Goal: Task Accomplishment & Management: Use online tool/utility

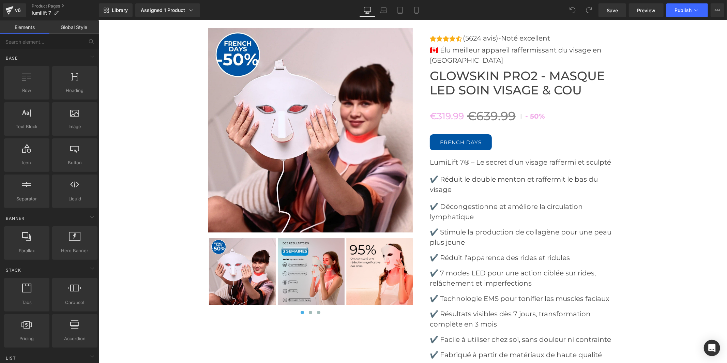
scroll to position [2008, 0]
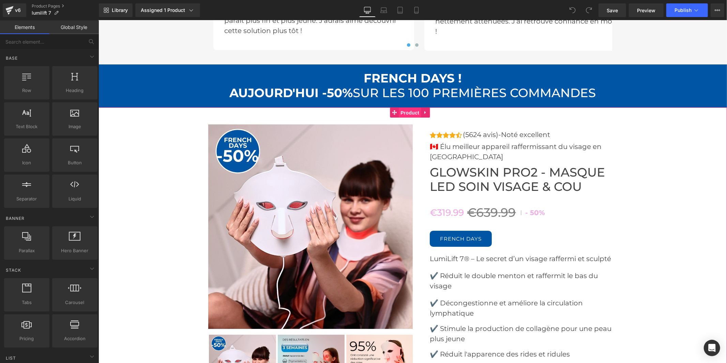
click at [405, 111] on span "Product" at bounding box center [410, 112] width 22 height 10
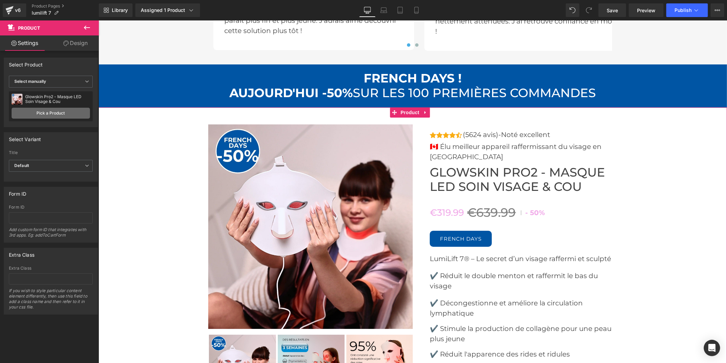
click at [71, 113] on link "Pick a Product" at bounding box center [51, 113] width 78 height 11
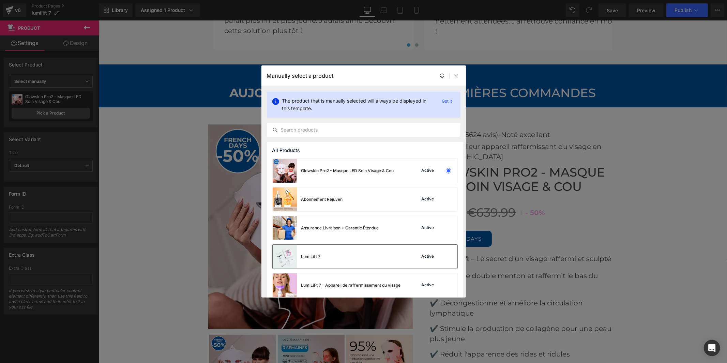
click at [370, 254] on div "LumiLift 7 Active" at bounding box center [365, 257] width 185 height 24
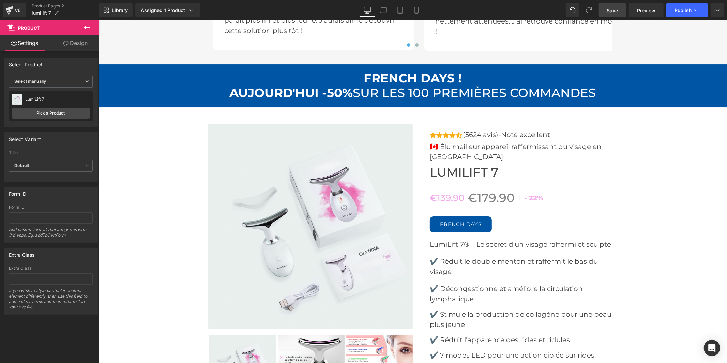
click at [617, 10] on span "Save" at bounding box center [612, 10] width 11 height 7
click at [680, 9] on span "Publish" at bounding box center [683, 10] width 17 height 5
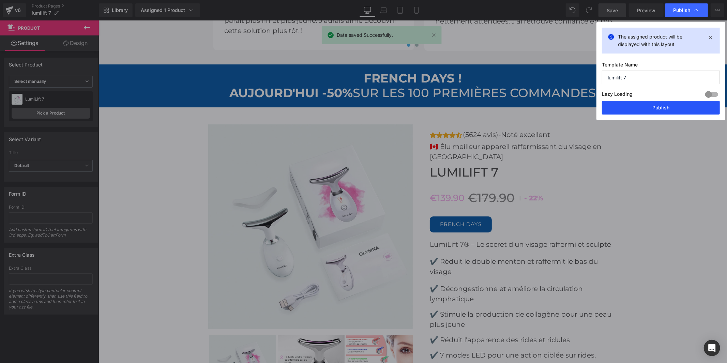
click at [638, 103] on button "Publish" at bounding box center [661, 108] width 118 height 14
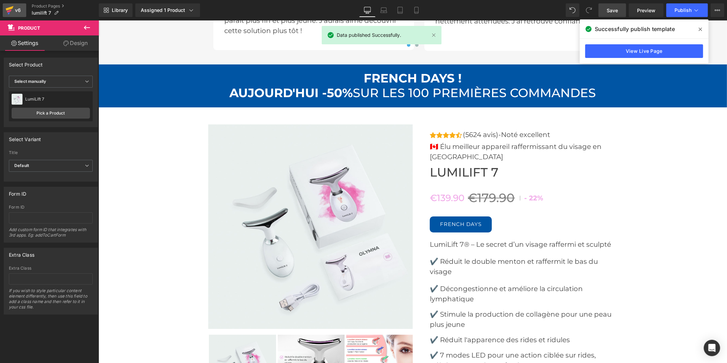
click at [18, 10] on div "v6" at bounding box center [18, 10] width 9 height 9
